Goal: Task Accomplishment & Management: Manage account settings

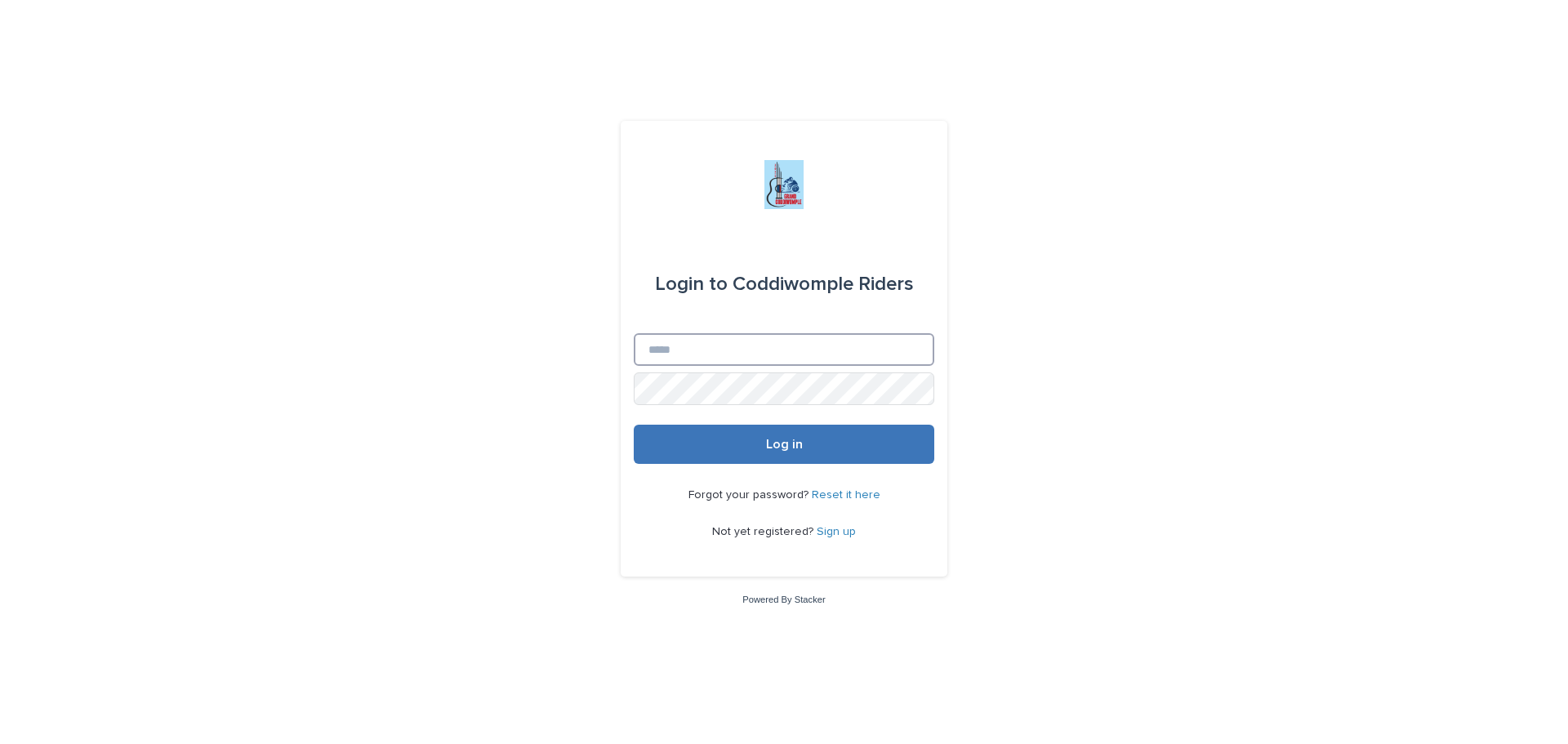
type input "**********"
click at [814, 451] on button "Log in" at bounding box center [784, 444] width 300 height 39
